Goal: Task Accomplishment & Management: Manage account settings

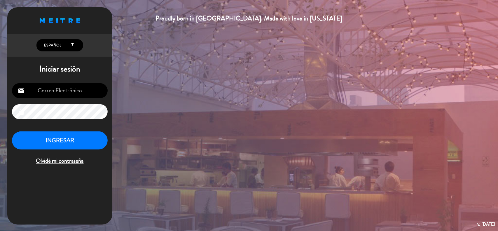
type input "[EMAIL_ADDRESS][DOMAIN_NAME]"
click at [59, 140] on button "INGRESAR" at bounding box center [60, 140] width 96 height 18
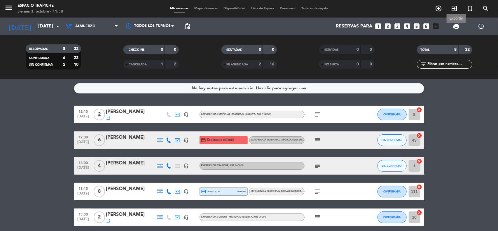
click at [460, 25] on span "print" at bounding box center [456, 26] width 7 height 7
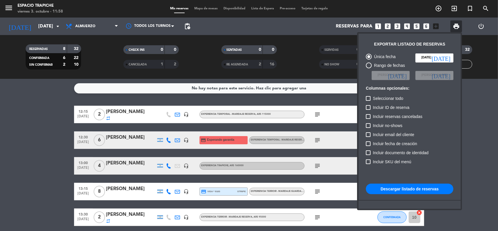
click at [401, 193] on button "Descargar listado de reservas" at bounding box center [410, 189] width 88 height 11
click at [315, 114] on div at bounding box center [249, 115] width 498 height 231
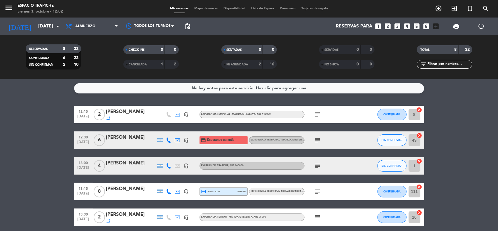
click at [318, 116] on icon "subject" at bounding box center [317, 114] width 7 height 7
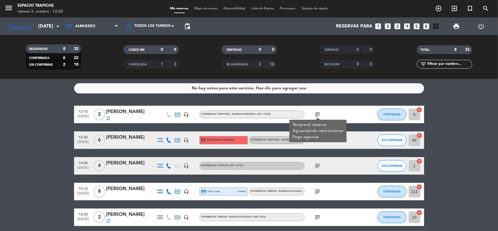
click at [323, 145] on div "subject" at bounding box center [331, 139] width 53 height 17
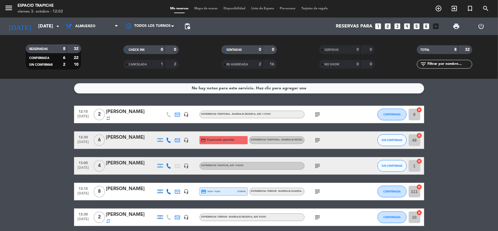
click at [320, 142] on icon "subject" at bounding box center [317, 140] width 7 height 7
click at [319, 166] on icon "subject" at bounding box center [317, 165] width 7 height 7
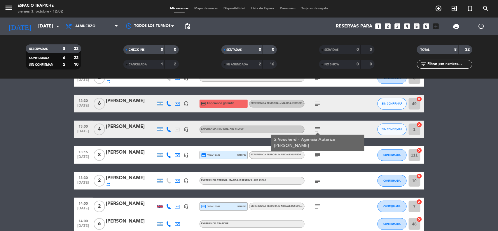
click at [319, 155] on icon "subject" at bounding box center [317, 155] width 7 height 7
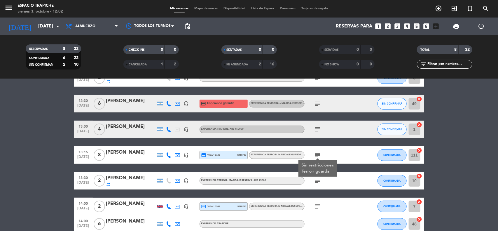
click at [317, 180] on icon "subject" at bounding box center [317, 180] width 7 height 7
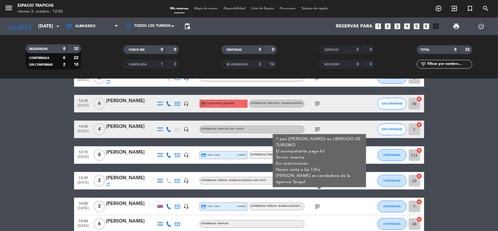
scroll to position [73, 0]
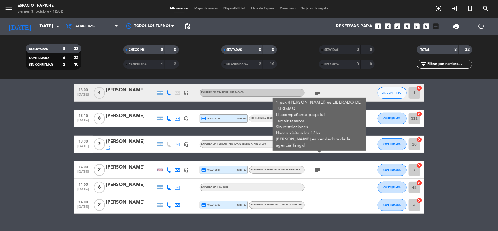
click at [314, 168] on icon "subject" at bounding box center [317, 169] width 7 height 7
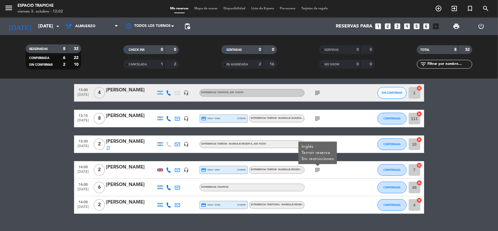
click at [461, 147] on bookings-row "12:15 oct. 3 2 Mariam novelli repeat headset_mic Experiencia Temporal - Maridaj…" at bounding box center [249, 123] width 498 height 181
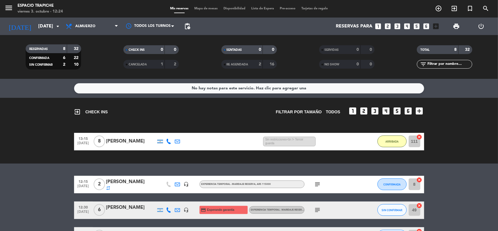
click at [318, 186] on icon "subject" at bounding box center [317, 184] width 7 height 7
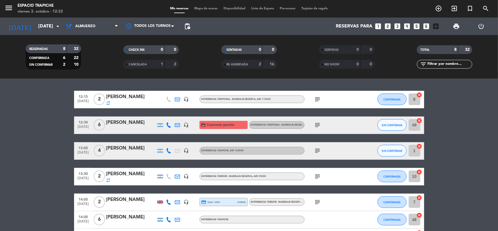
scroll to position [73, 0]
